Goal: Task Accomplishment & Management: Manage account settings

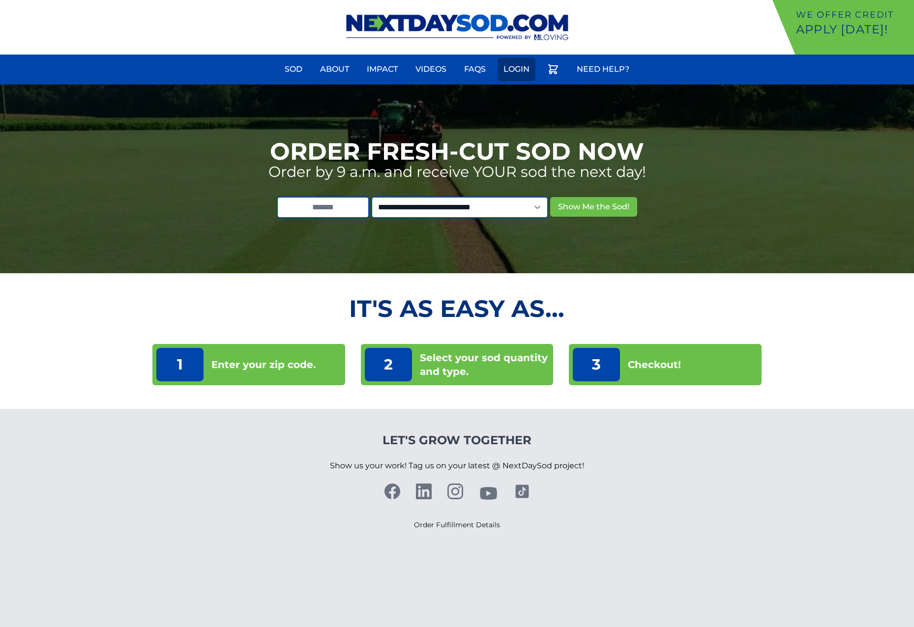
click at [510, 67] on link "Login" at bounding box center [516, 70] width 38 height 24
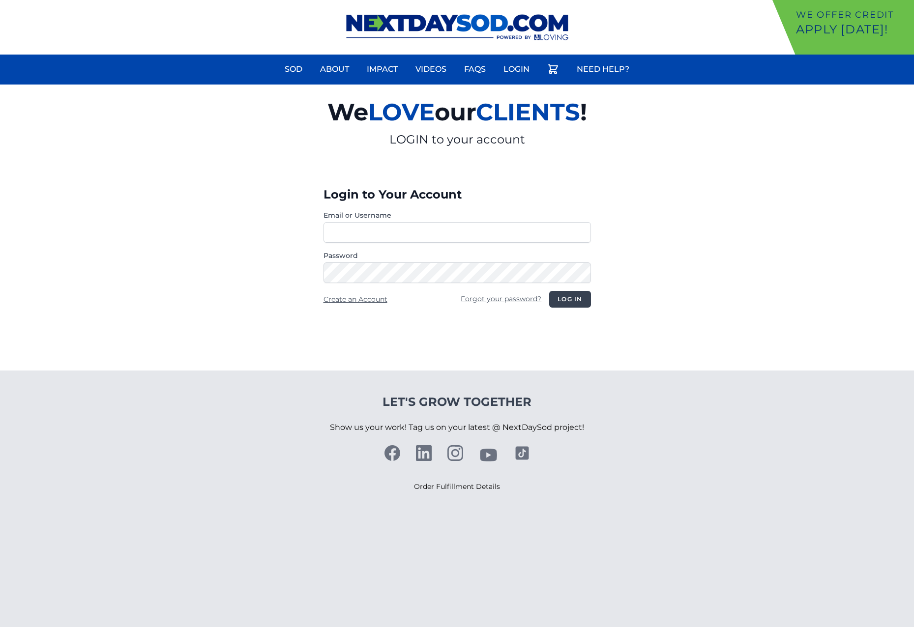
type input "**********"
click at [573, 295] on button "Log in" at bounding box center [569, 299] width 41 height 17
